Goal: Check status: Check status

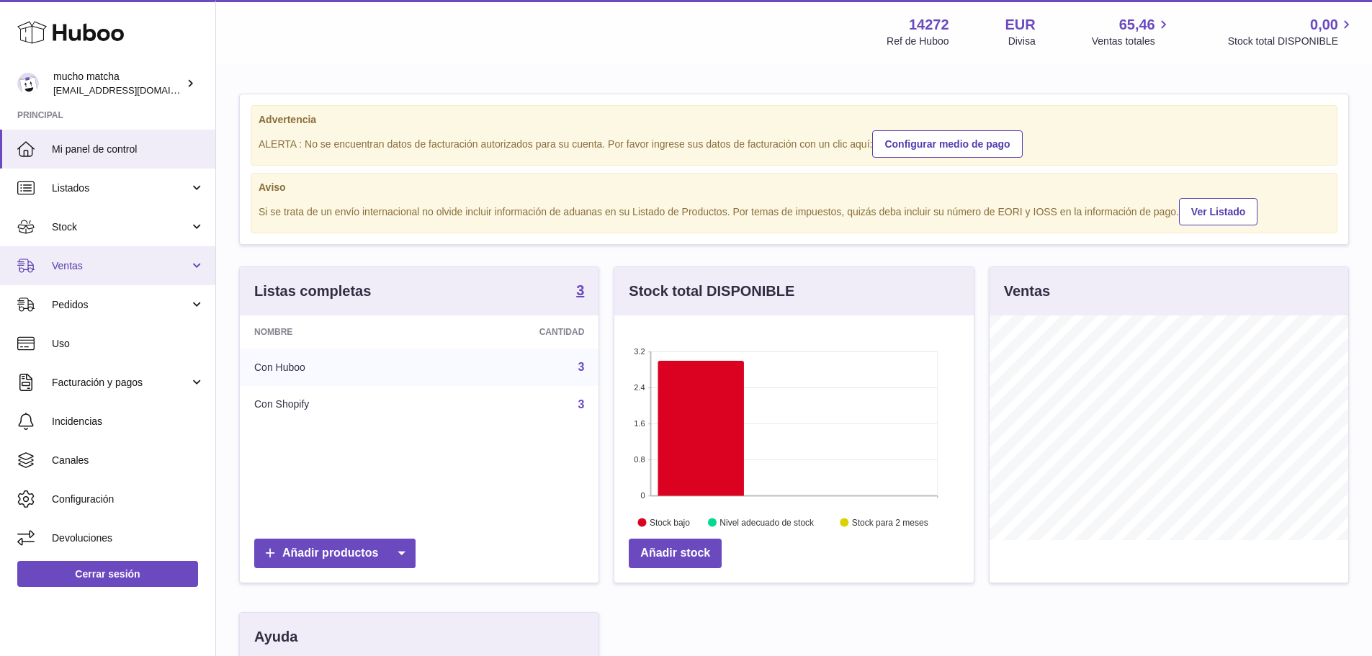
scroll to position [225, 359]
click at [95, 271] on span "Ventas" at bounding box center [121, 266] width 138 height 14
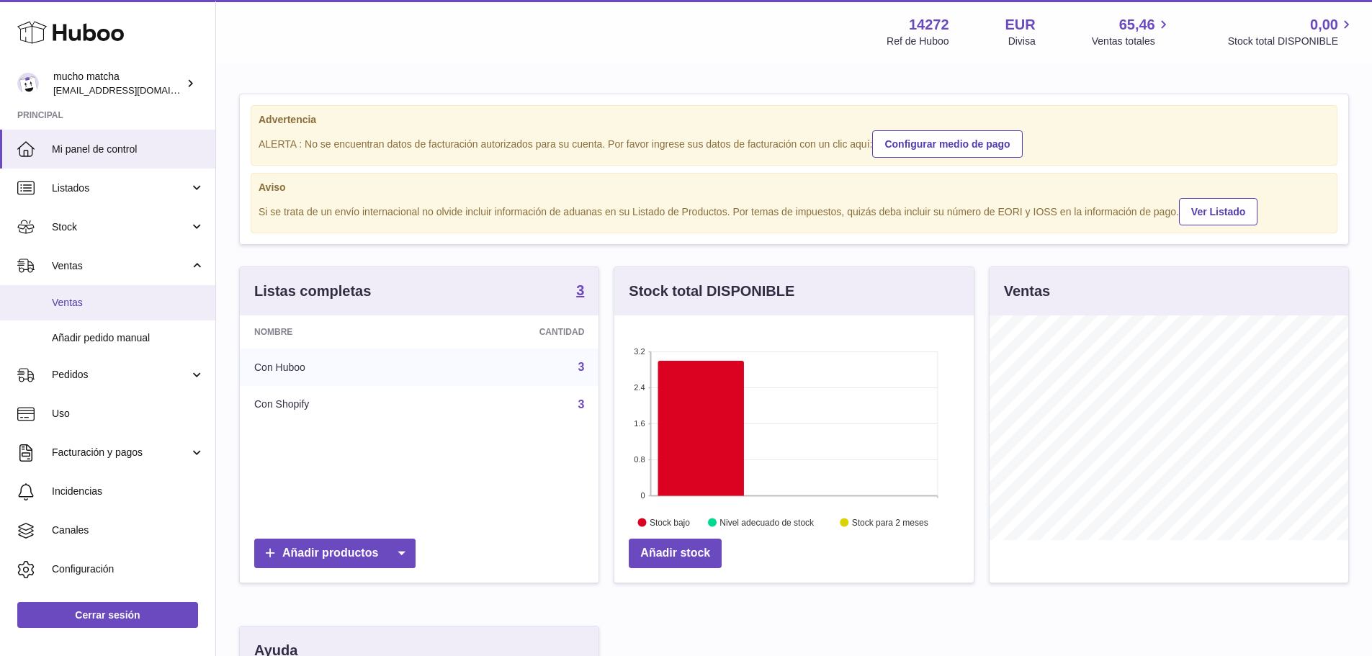
click at [89, 299] on span "Ventas" at bounding box center [128, 303] width 153 height 14
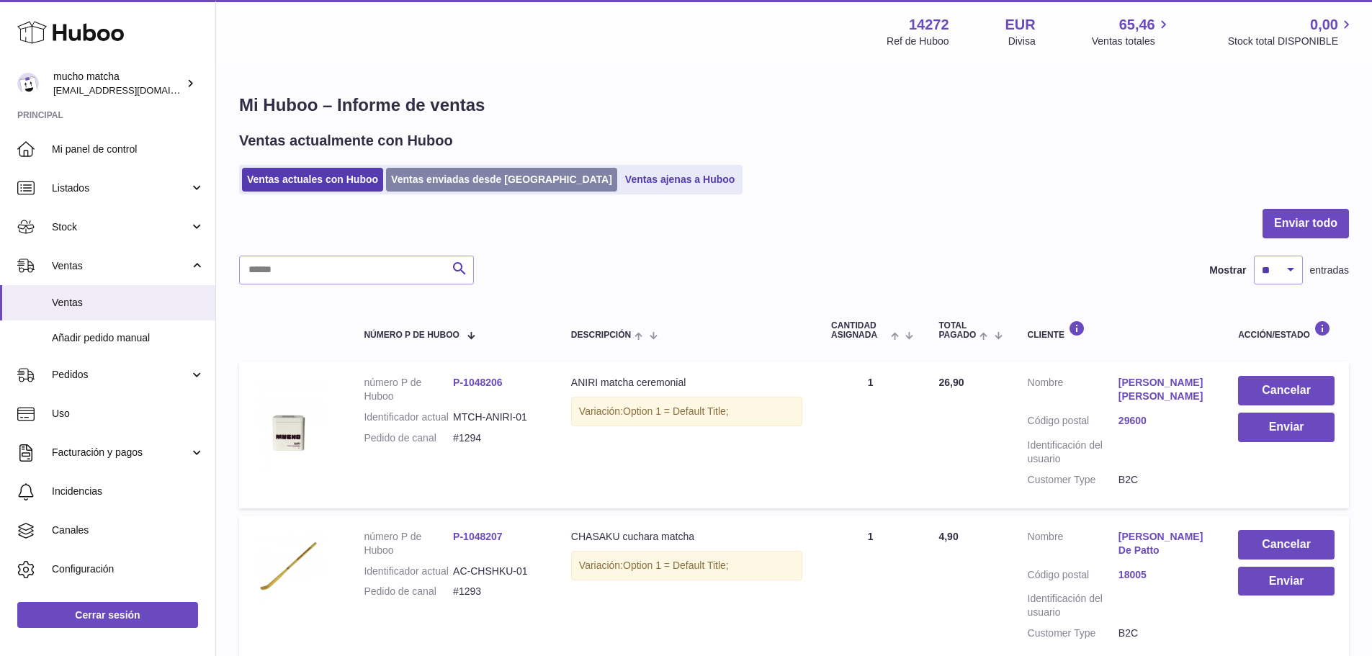
click at [433, 182] on link "Ventas enviadas desde [GEOGRAPHIC_DATA]" at bounding box center [501, 180] width 231 height 24
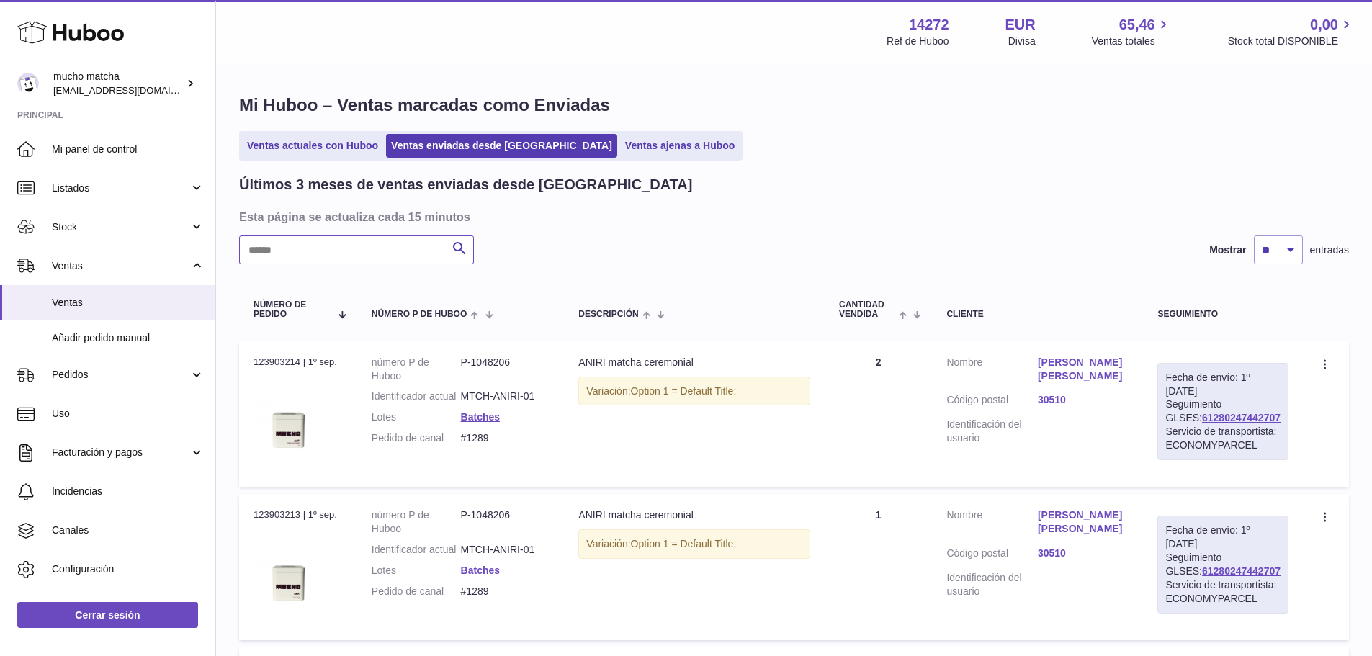
click at [354, 255] on input "text" at bounding box center [356, 250] width 235 height 29
paste input "****"
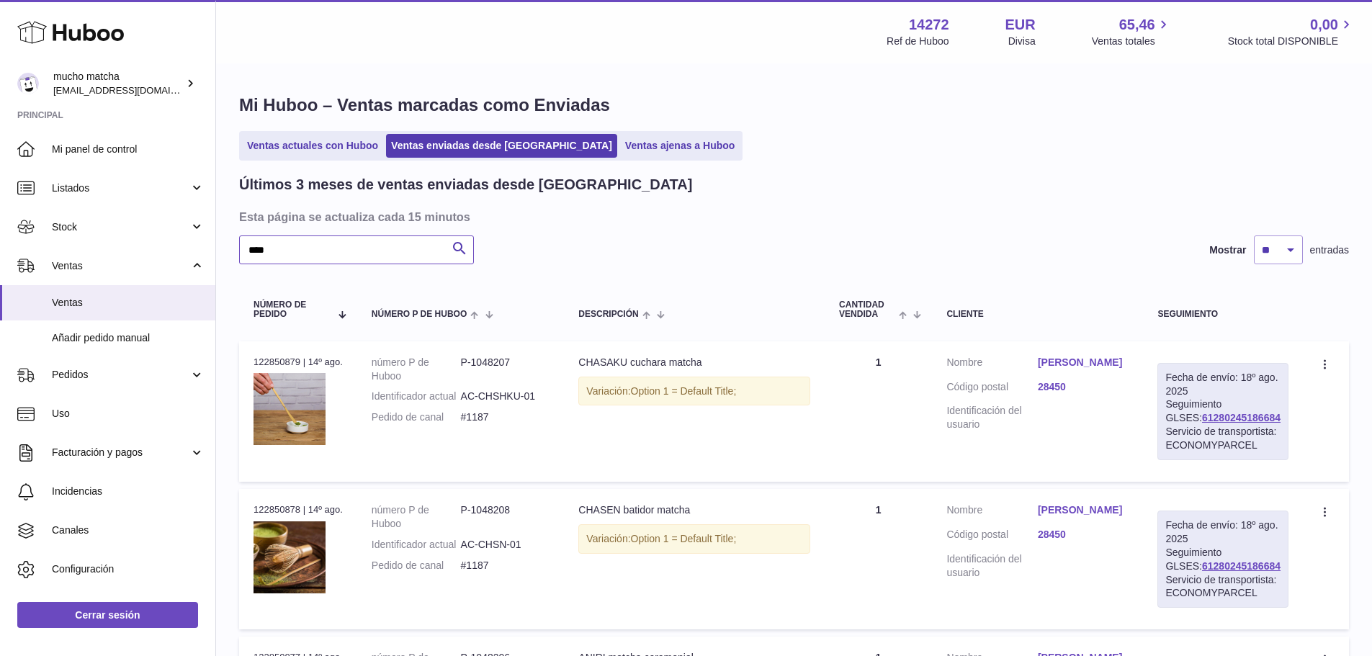
type input "****"
drag, startPoint x: 1268, startPoint y: 419, endPoint x: 1181, endPoint y: 421, distance: 86.4
click at [1181, 421] on div "Fecha de envío: 18º ago. 2025 Seguimiento GLSES: 61280245186684 Servicio de tra…" at bounding box center [1222, 411] width 131 height 97
copy link "61280245186684"
click at [1233, 414] on link "61280245186684" at bounding box center [1241, 418] width 79 height 12
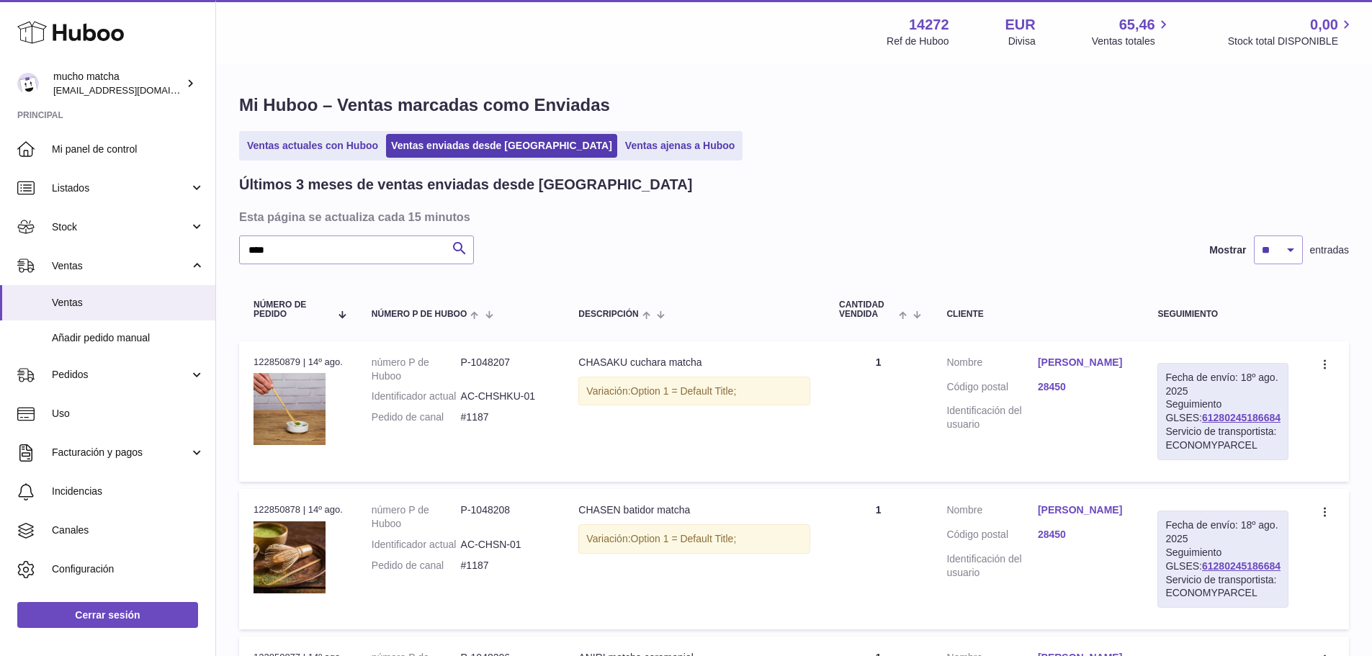
click at [1063, 359] on link "Alvaro Lopez" at bounding box center [1083, 363] width 91 height 14
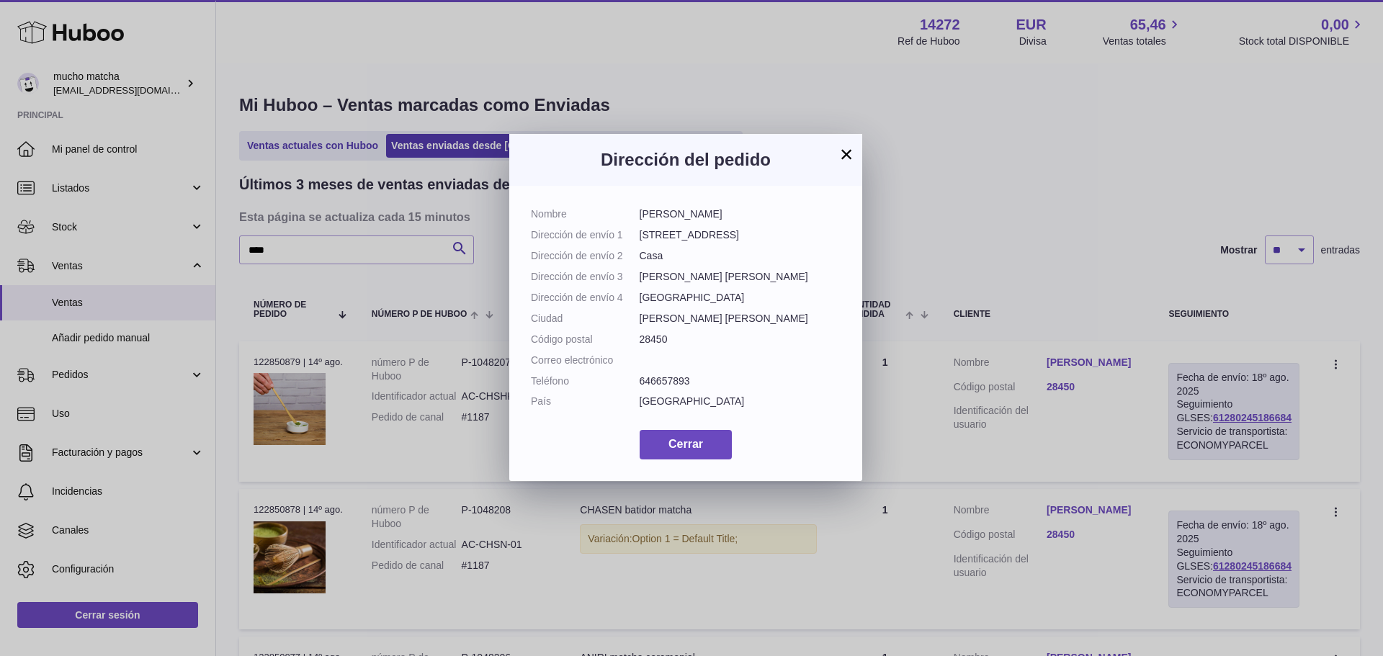
click at [841, 152] on button "×" at bounding box center [846, 153] width 17 height 17
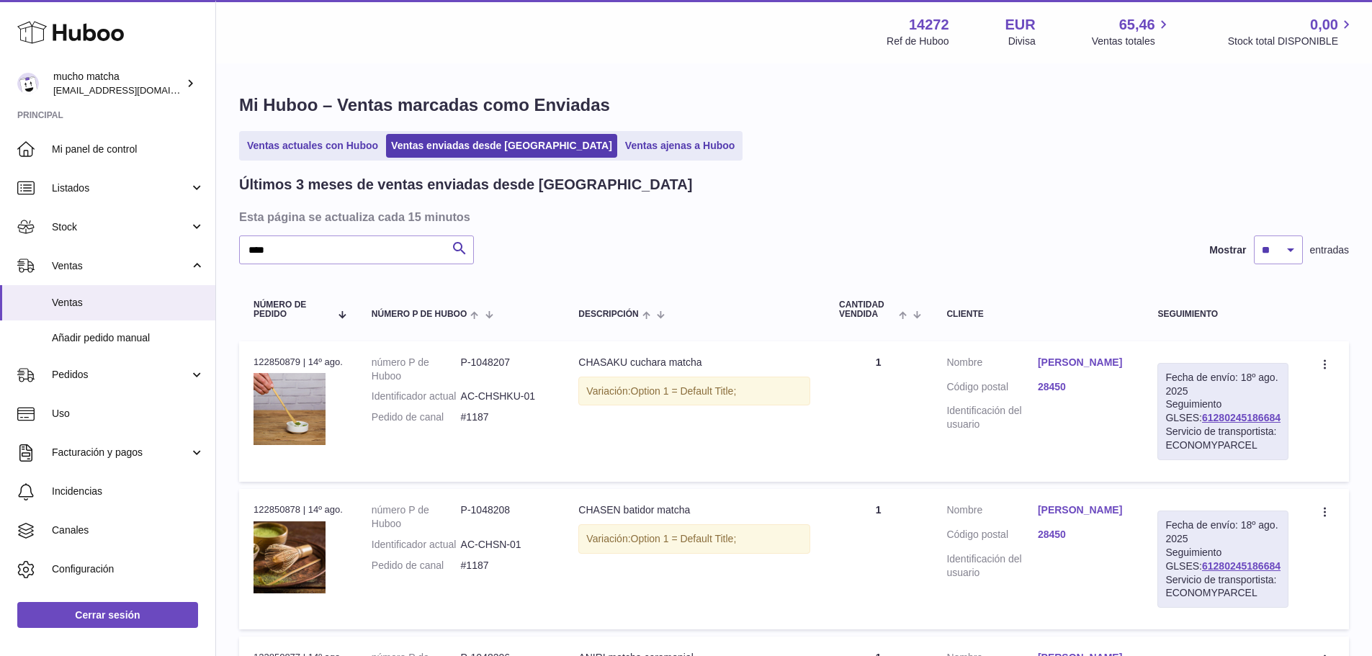
click at [1067, 377] on dl "Cliente Nombre Alvaro Lopez Código postal 28450 Identificación del usuario" at bounding box center [1037, 398] width 182 height 84
click at [1070, 364] on link "Alvaro Lopez" at bounding box center [1083, 363] width 91 height 14
